Goal: Task Accomplishment & Management: Use online tool/utility

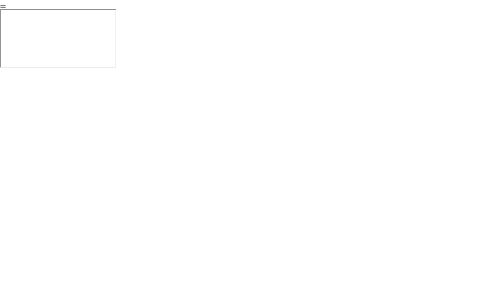
click div "End Proctoring Session"
